Goal: Information Seeking & Learning: Learn about a topic

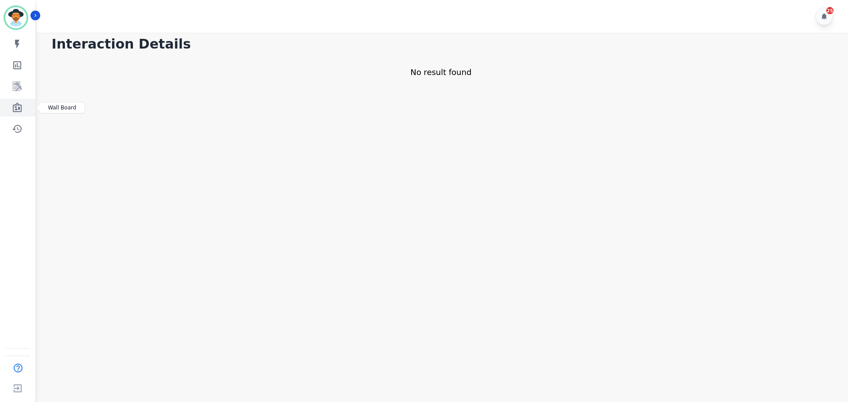
click at [15, 102] on link "Sidebar" at bounding box center [18, 108] width 34 height 18
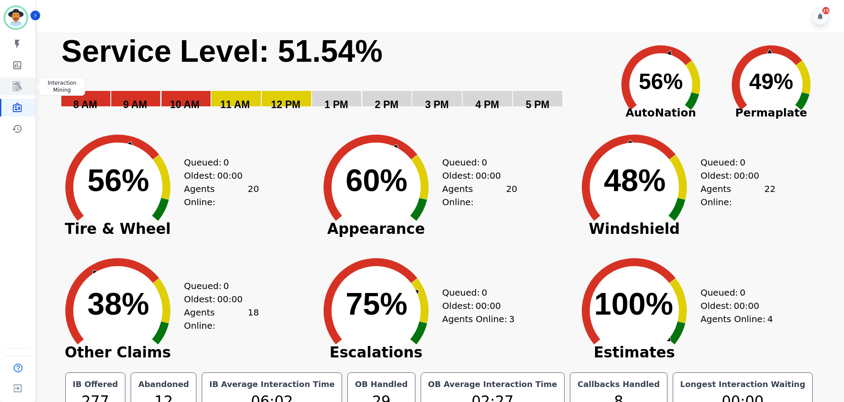
click at [12, 83] on icon "Sidebar" at bounding box center [17, 86] width 11 height 11
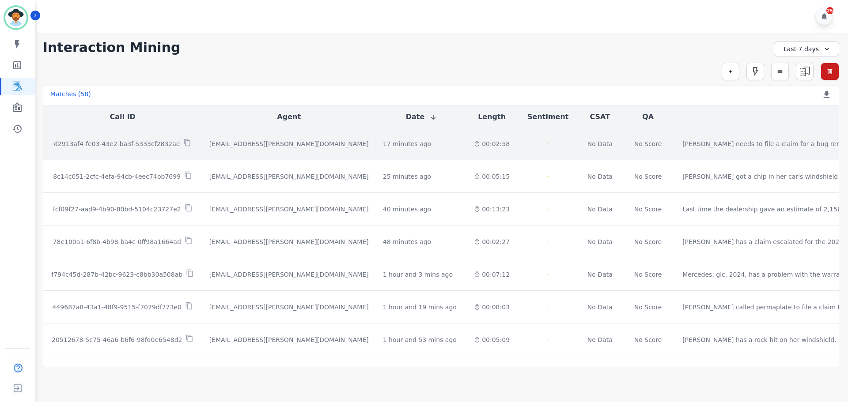
click at [145, 144] on p "d2913af4-fe03-43e2-ba3f-5333cf2832ae" at bounding box center [117, 144] width 126 height 9
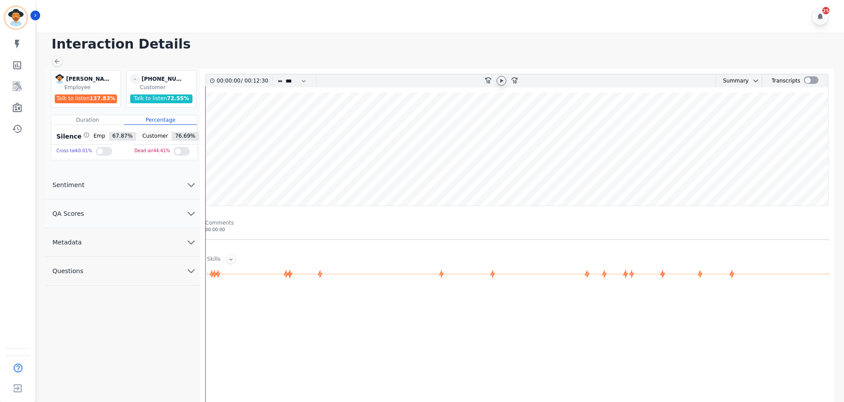
click at [499, 82] on icon at bounding box center [501, 80] width 7 height 7
click at [340, 126] on wave at bounding box center [517, 149] width 623 height 113
click at [321, 123] on wave at bounding box center [517, 149] width 623 height 113
click at [314, 123] on wave at bounding box center [517, 149] width 623 height 113
click at [433, 177] on wave at bounding box center [517, 149] width 623 height 113
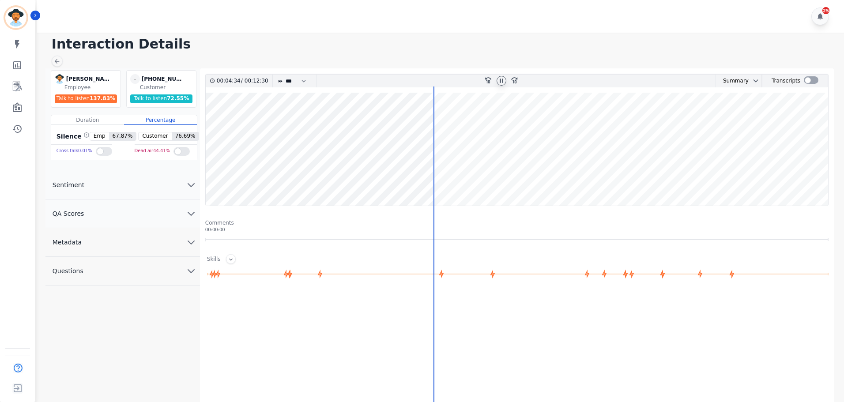
click at [438, 177] on wave at bounding box center [517, 149] width 623 height 113
click at [434, 178] on wave at bounding box center [517, 149] width 623 height 113
click at [448, 181] on wave at bounding box center [517, 149] width 623 height 113
click at [468, 177] on wave at bounding box center [517, 149] width 623 height 113
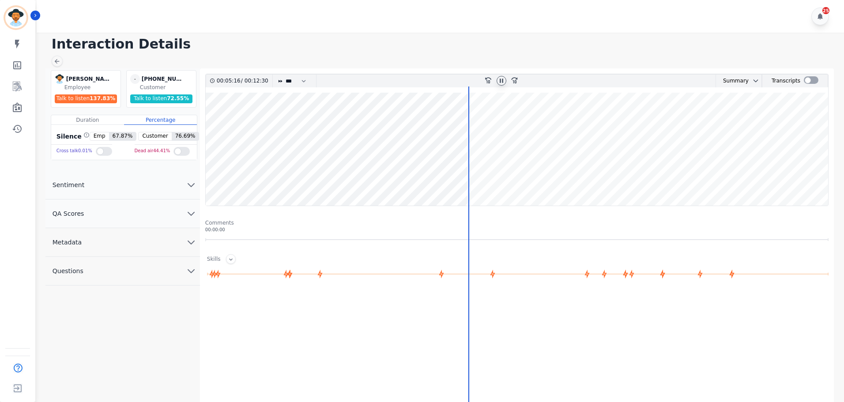
click at [480, 175] on wave at bounding box center [517, 149] width 623 height 113
click at [482, 176] on wave at bounding box center [517, 149] width 623 height 113
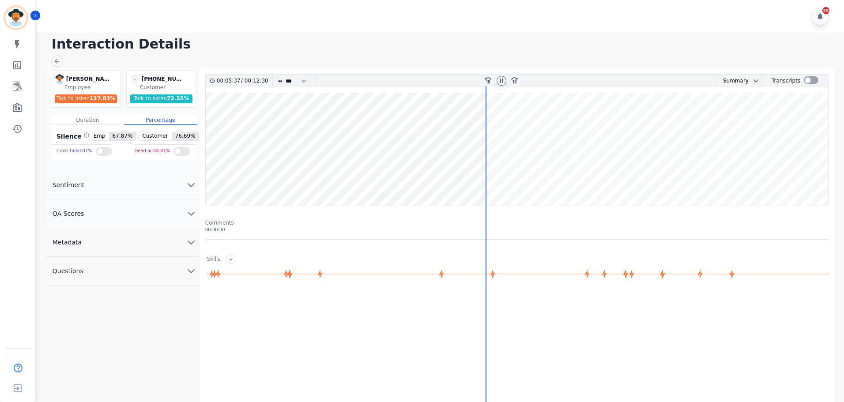
click at [489, 127] on wave at bounding box center [517, 149] width 623 height 113
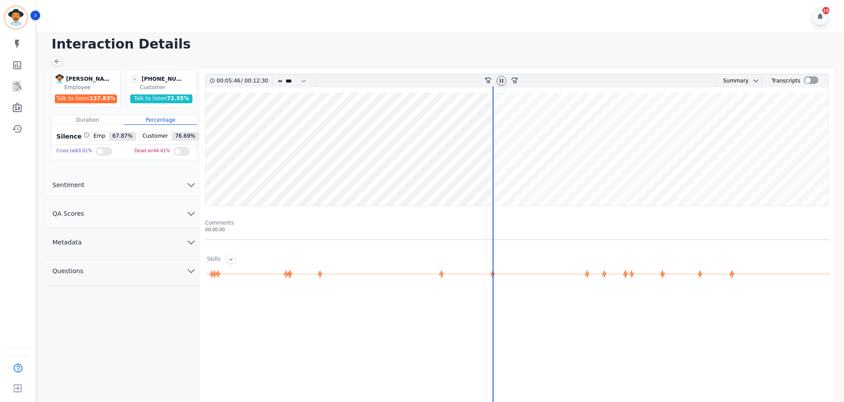
click at [506, 129] on wave at bounding box center [517, 149] width 623 height 113
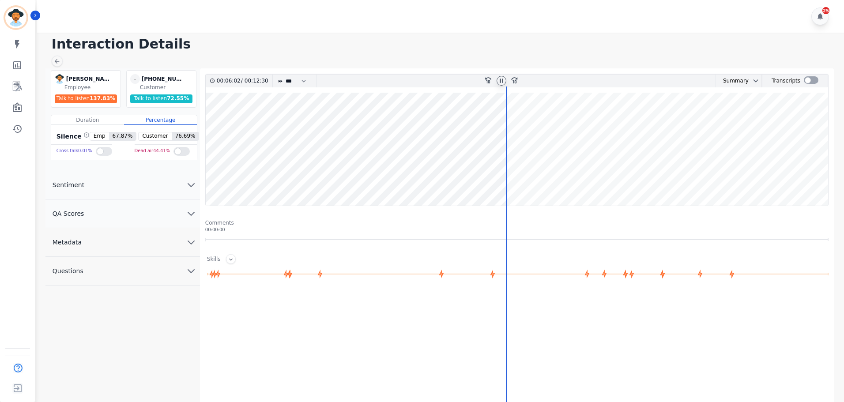
click at [529, 124] on wave at bounding box center [517, 149] width 623 height 113
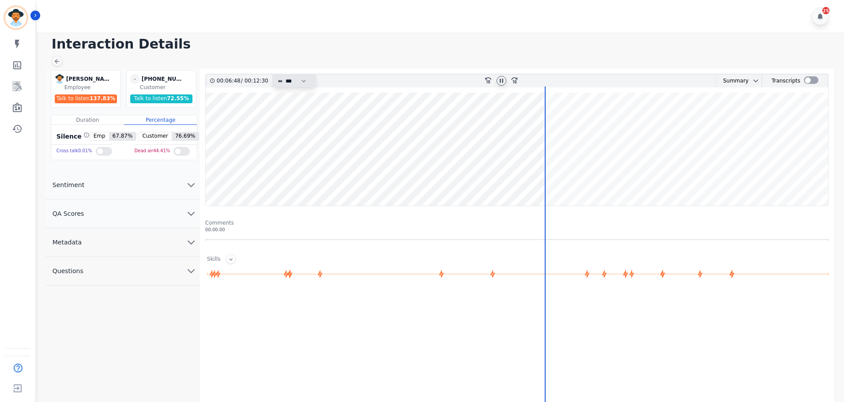
click at [299, 79] on select "* * * **** * *** * ****" at bounding box center [298, 81] width 26 height 13
click at [285, 75] on select "* * * **** * *** * ****" at bounding box center [298, 81] width 26 height 13
click at [302, 83] on select "* * * **** * *** * ****" at bounding box center [298, 81] width 26 height 13
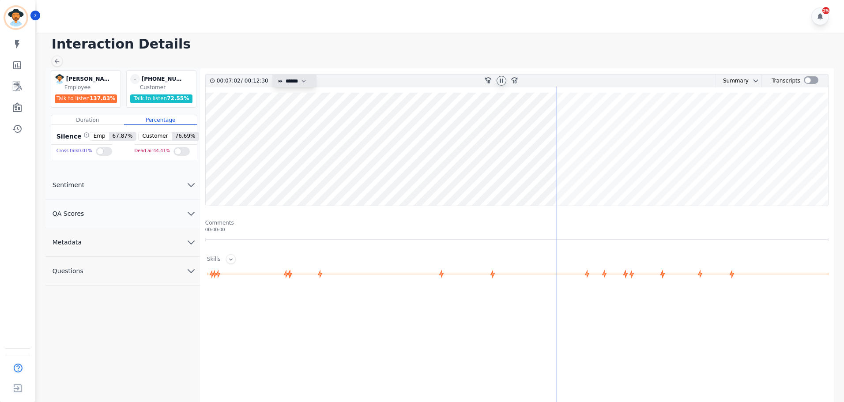
click at [285, 75] on select "* * * **** * *** * ****" at bounding box center [298, 81] width 26 height 13
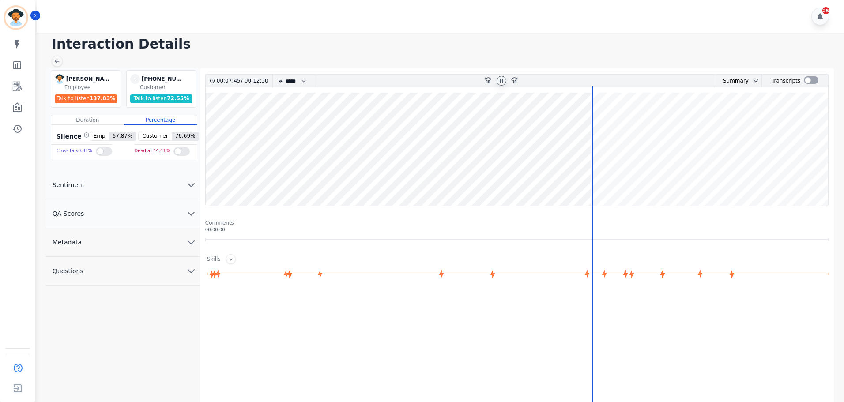
click at [608, 179] on wave at bounding box center [517, 149] width 623 height 113
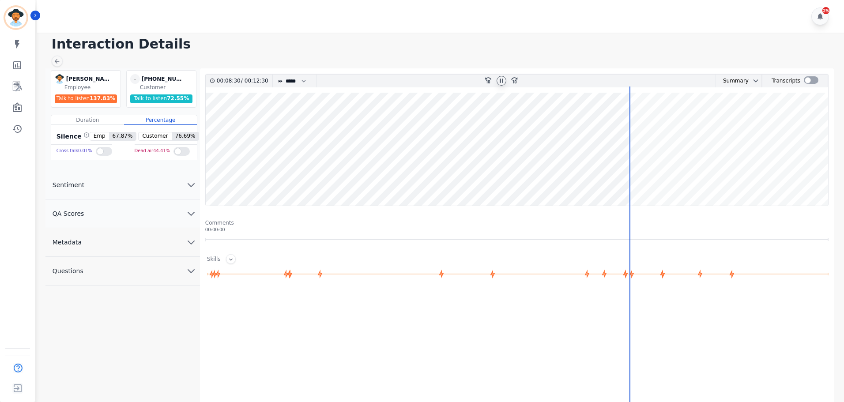
click at [642, 181] on wave at bounding box center [517, 149] width 623 height 113
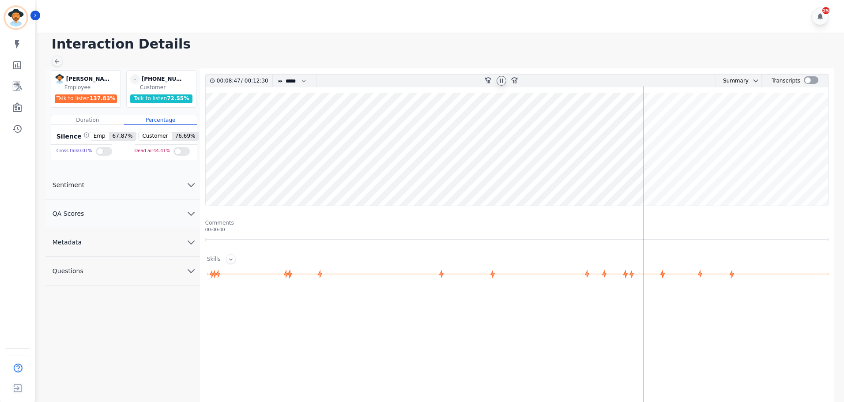
click at [653, 178] on wave at bounding box center [517, 149] width 623 height 113
click at [648, 124] on wave at bounding box center [517, 149] width 623 height 113
click at [293, 81] on select "* * * **** * *** * ****" at bounding box center [298, 81] width 26 height 13
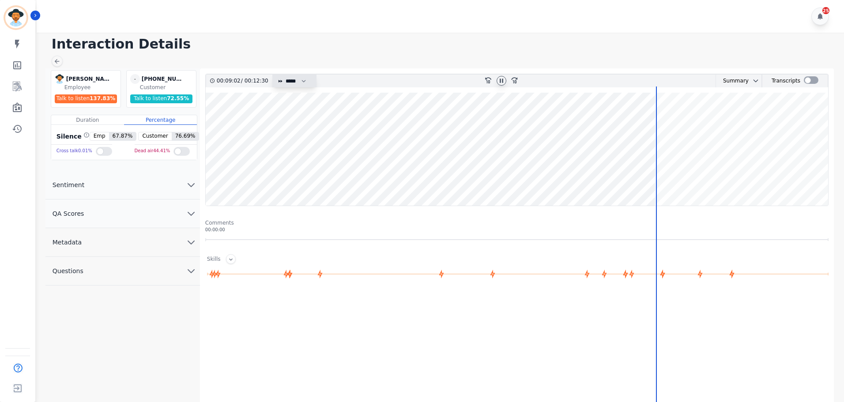
select select "*"
click at [285, 75] on select "* * * **** * *** * ****" at bounding box center [298, 81] width 26 height 13
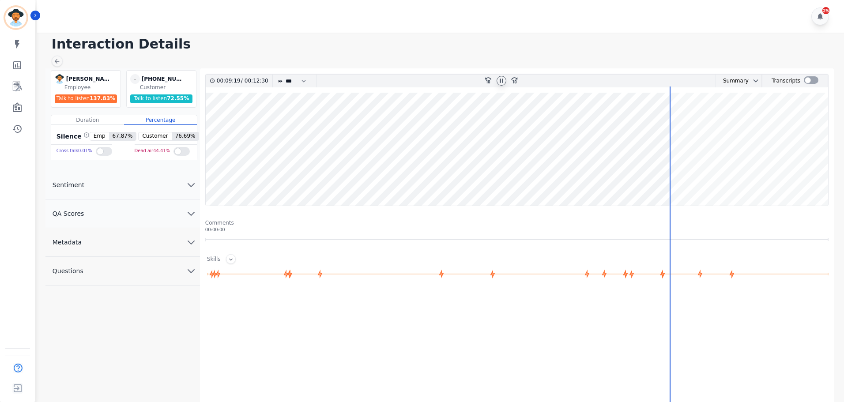
click at [671, 125] on wave at bounding box center [517, 149] width 623 height 113
click at [686, 125] on wave at bounding box center [517, 149] width 623 height 113
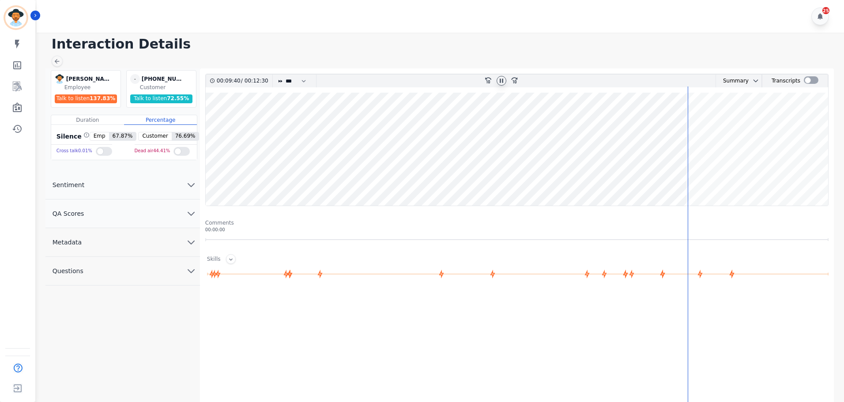
click at [697, 125] on wave at bounding box center [517, 149] width 623 height 113
click at [714, 124] on wave at bounding box center [517, 149] width 623 height 113
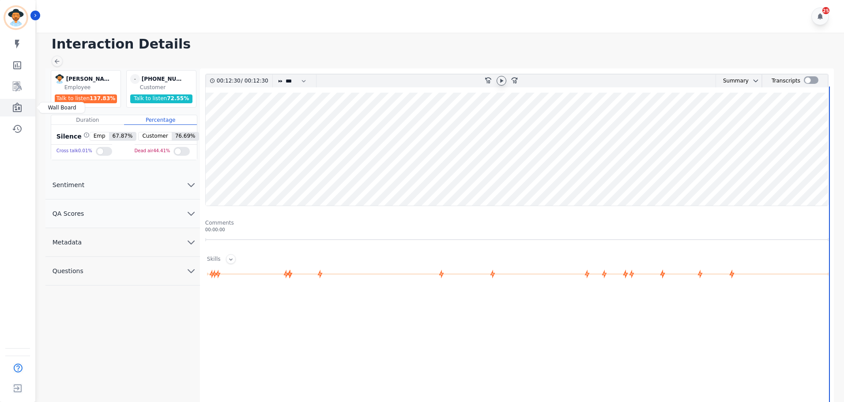
click at [18, 108] on icon "Sidebar" at bounding box center [17, 107] width 11 height 11
